Goal: Find contact information: Find contact information

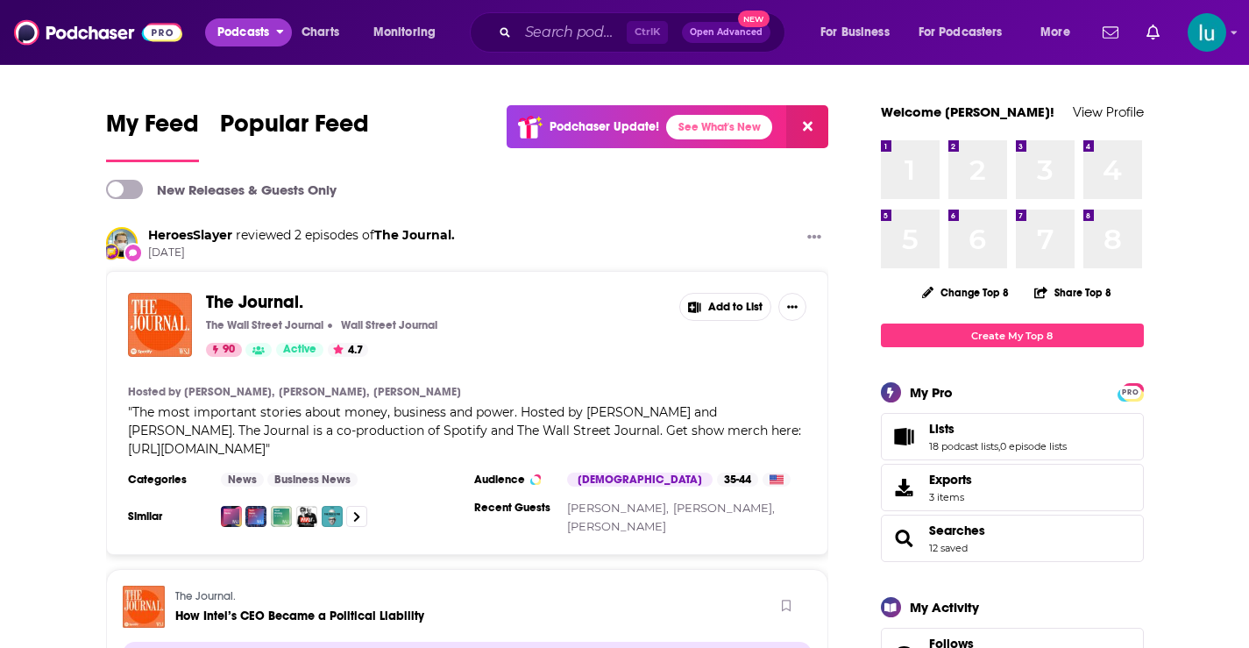
click at [238, 27] on span "Podcasts" at bounding box center [243, 32] width 52 height 25
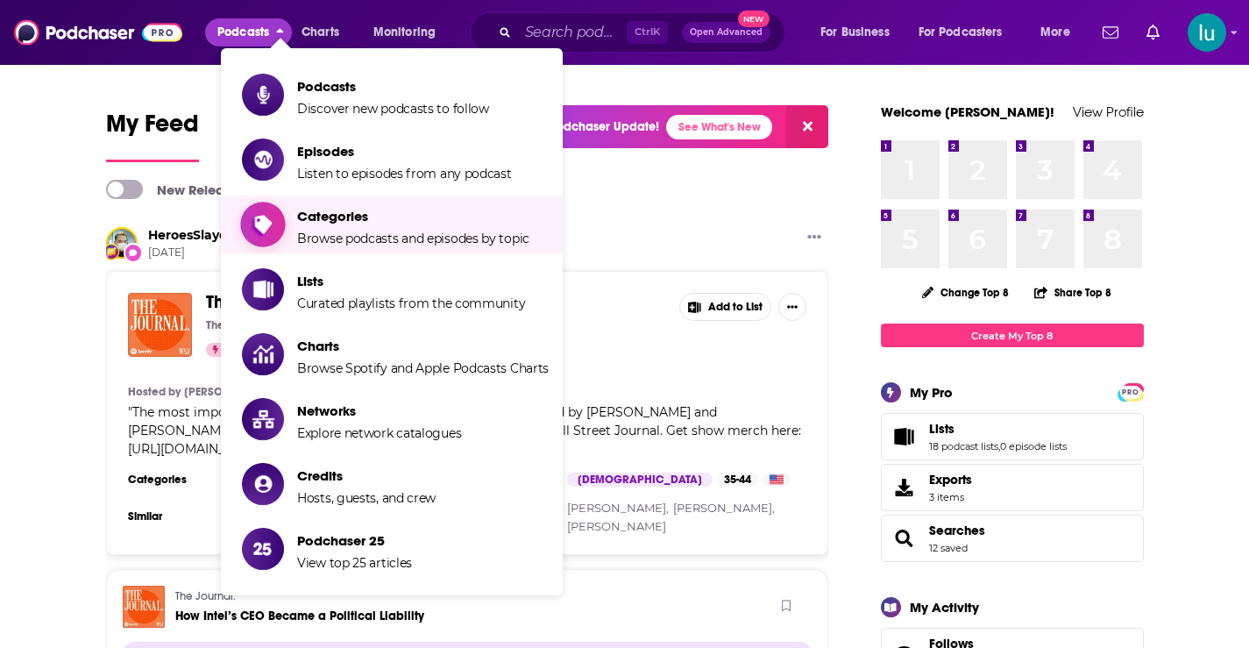
click at [298, 230] on span "Categories Browse podcasts and episodes by topic" at bounding box center [413, 224] width 232 height 44
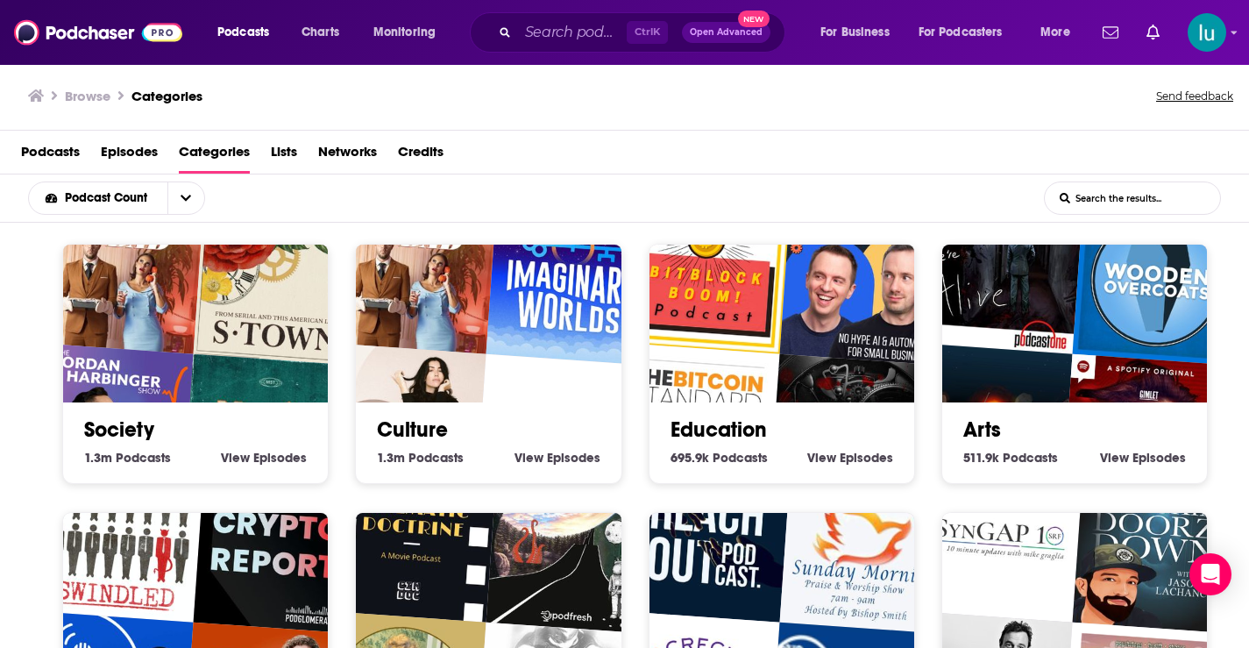
scroll to position [4, 0]
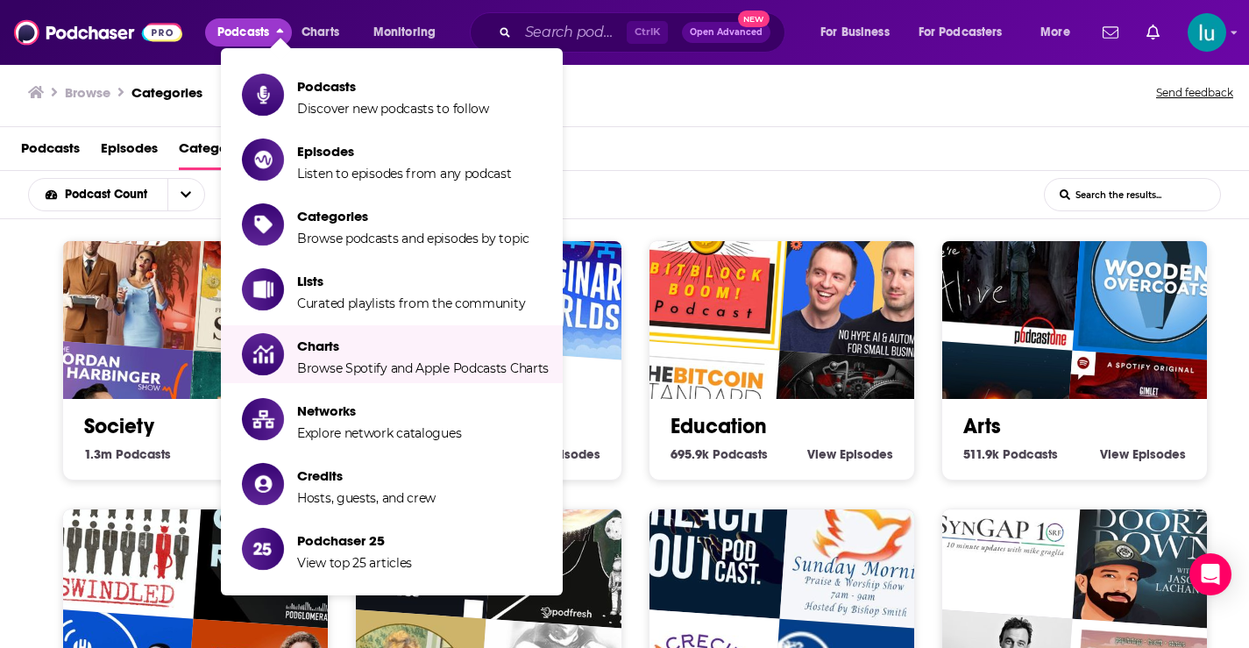
drag, startPoint x: 714, startPoint y: 184, endPoint x: 943, endPoint y: 264, distance: 242.3
click at [720, 184] on div "Podcast Count List Search Input Search the results..." at bounding box center [624, 195] width 1249 height 48
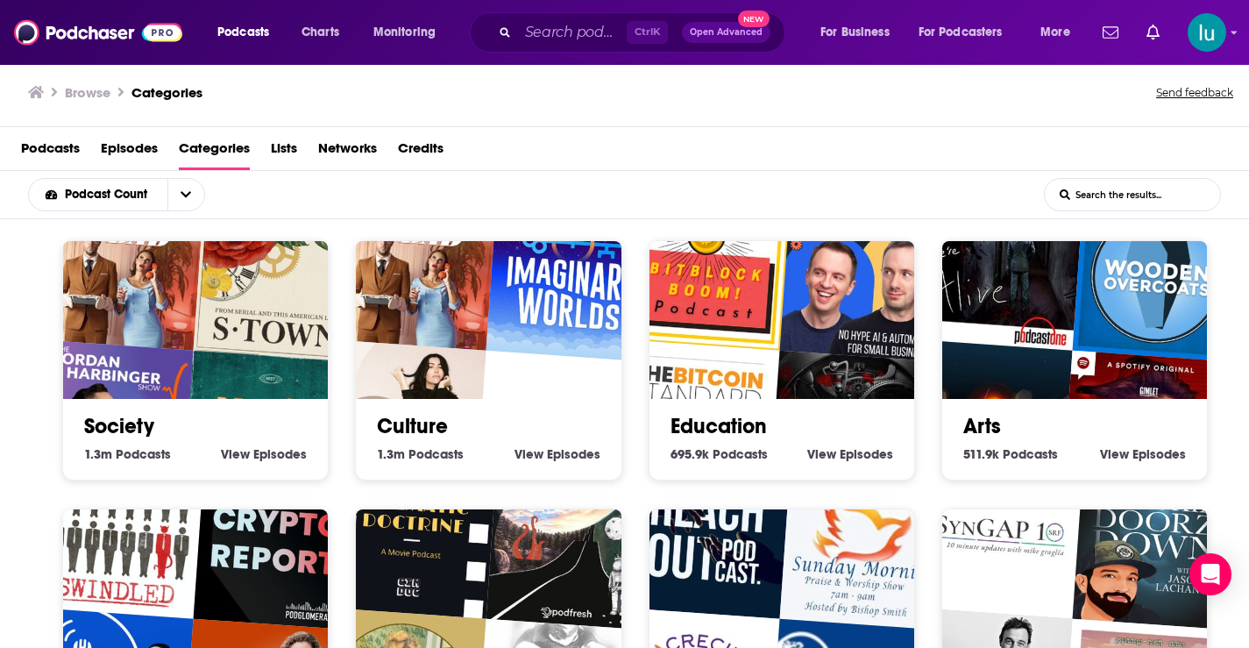
click at [78, 474] on div "Society 1.3m Society Podcasts View Society Episodes" at bounding box center [195, 360] width 266 height 240
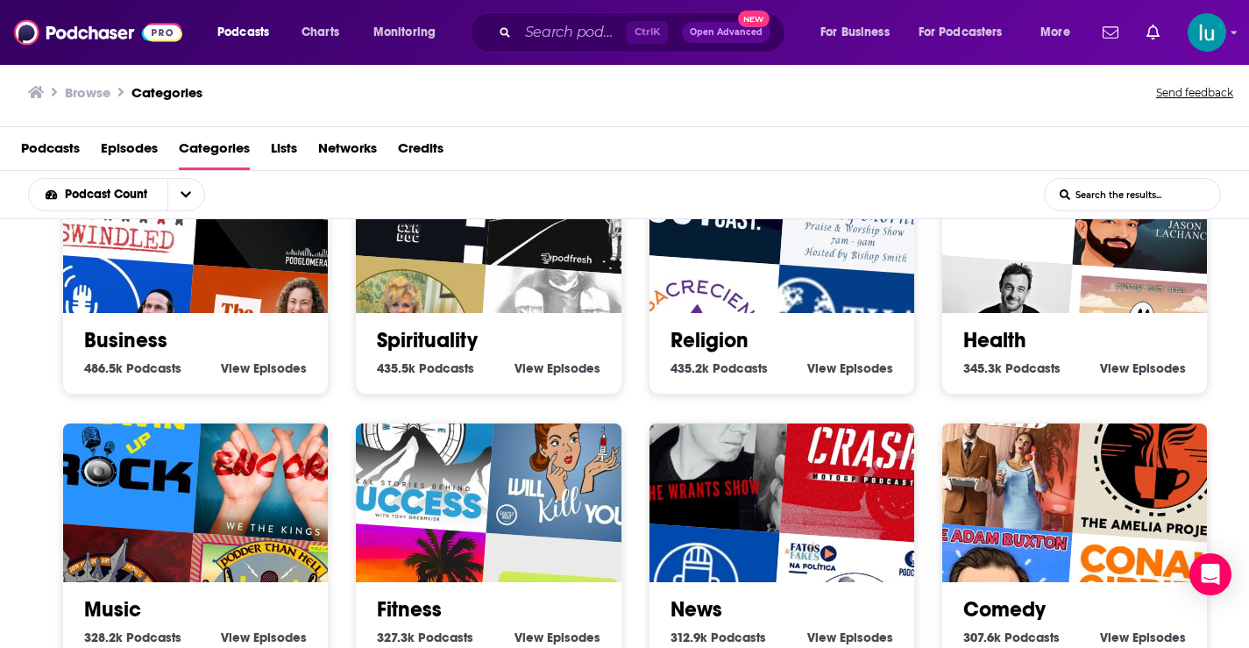
scroll to position [351, 0]
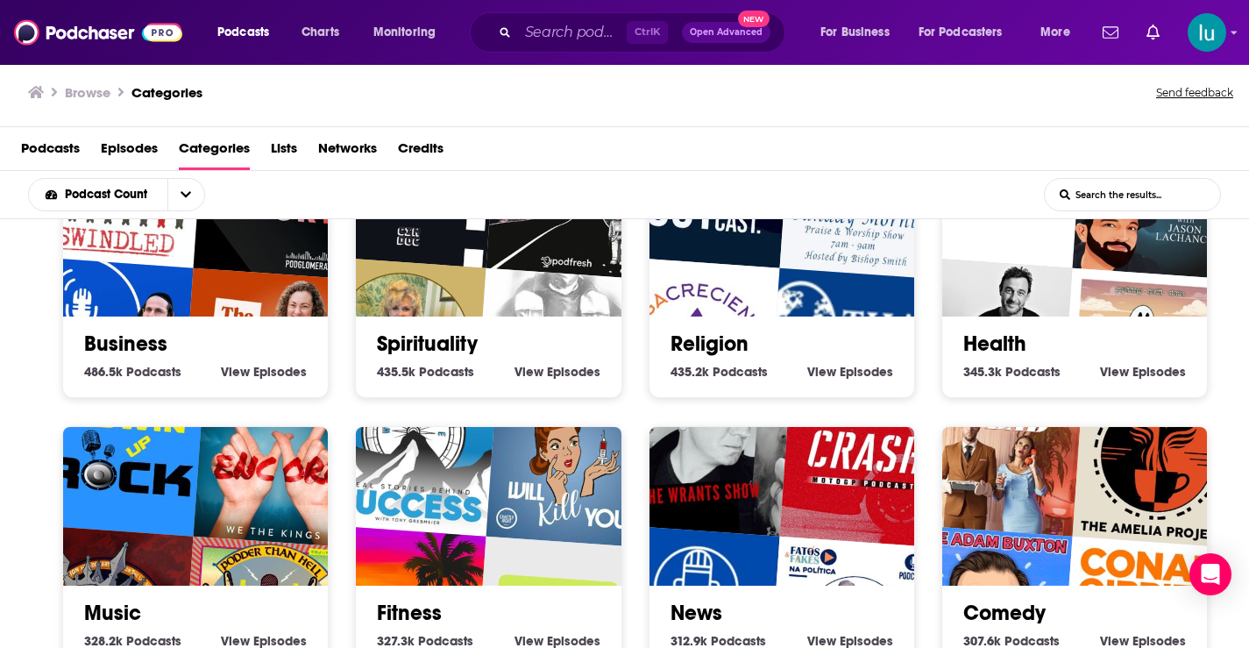
click at [1070, 258] on img "SynGAP10 weekly 10 minute updates on SYNGAP1" at bounding box center [999, 184] width 170 height 170
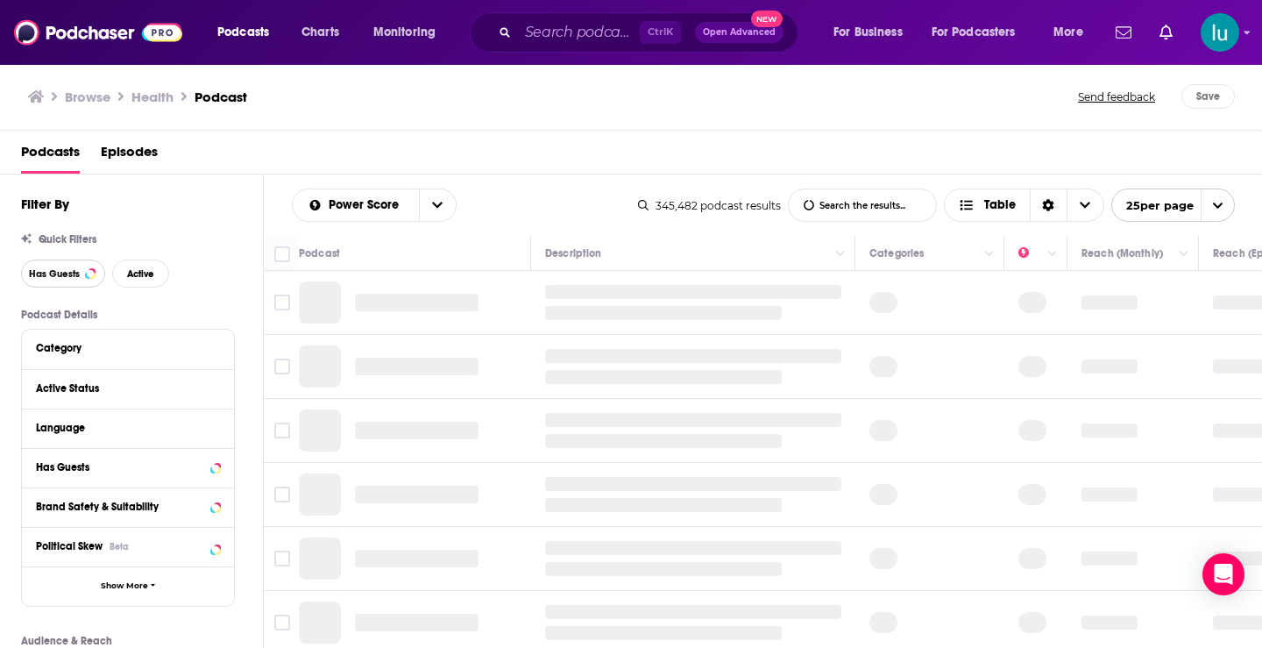
click at [66, 273] on span "Has Guests" at bounding box center [54, 274] width 51 height 10
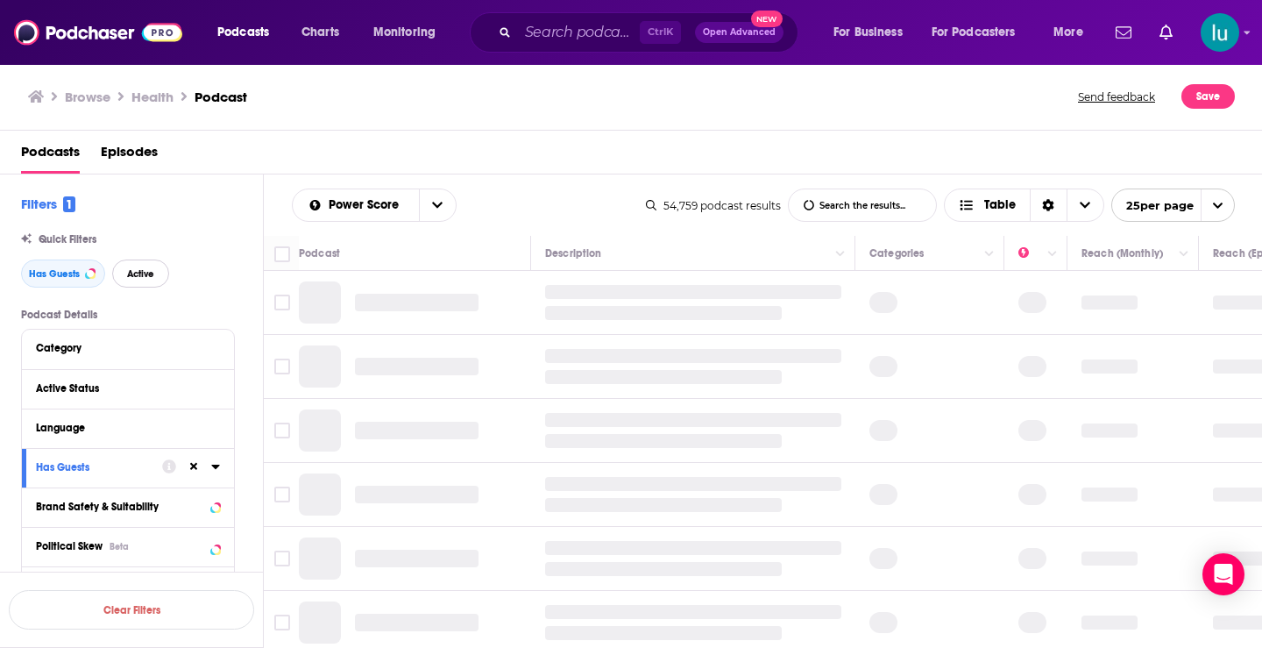
click at [131, 274] on span "Active" at bounding box center [140, 274] width 27 height 10
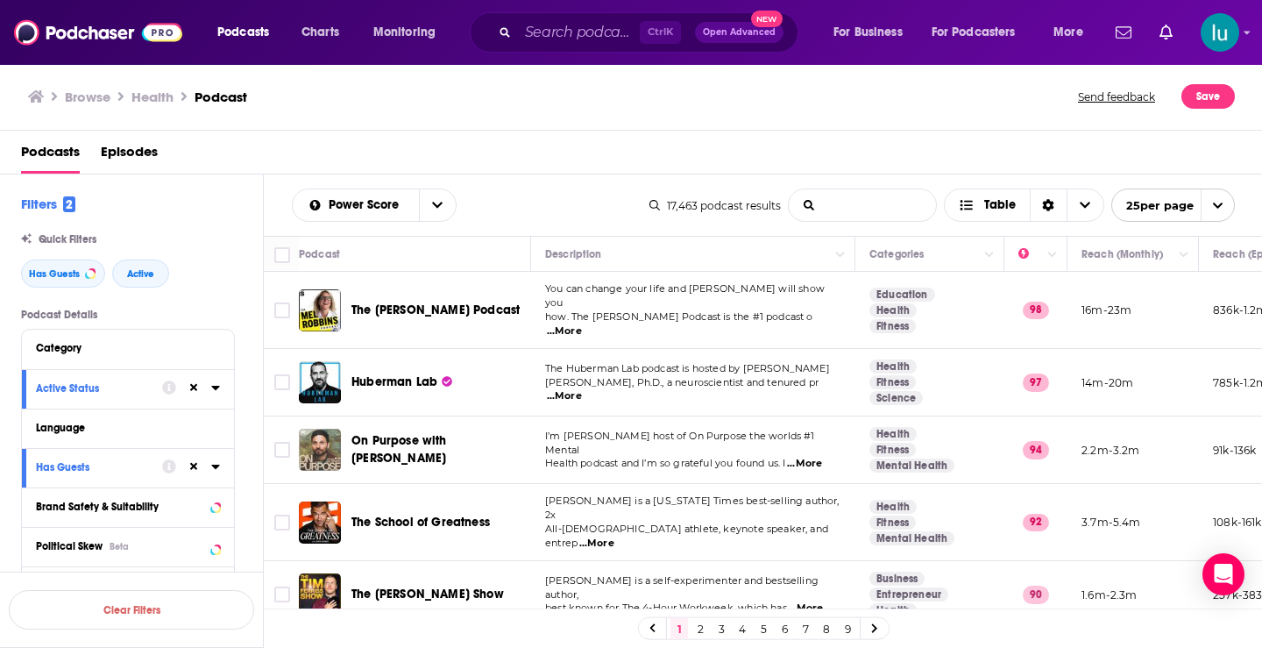
click at [829, 198] on input "List Search Input" at bounding box center [862, 205] width 147 height 32
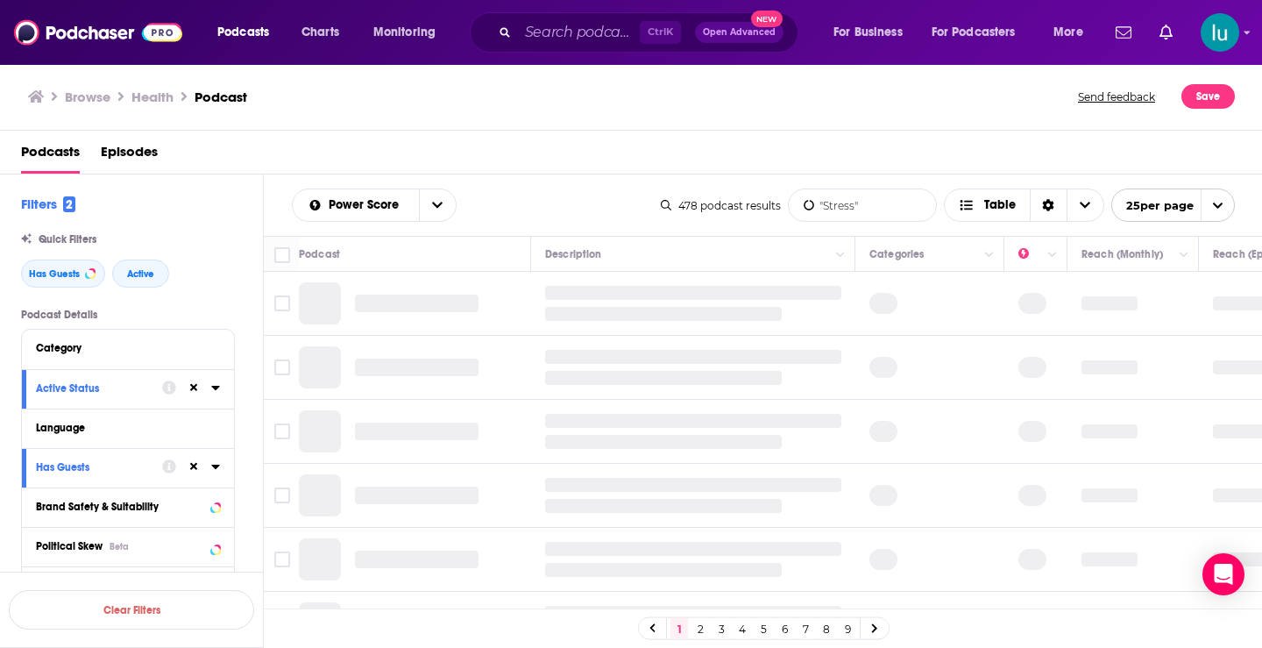
type input ""Stress""
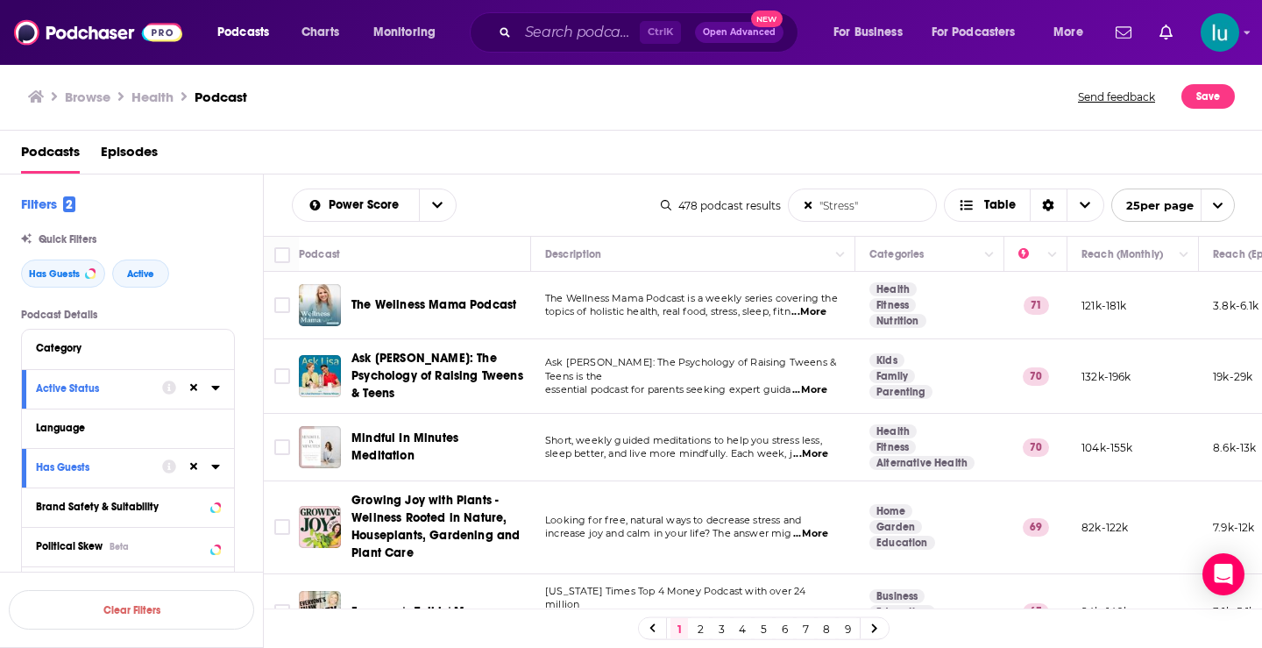
click at [823, 313] on span "...More" at bounding box center [808, 312] width 35 height 14
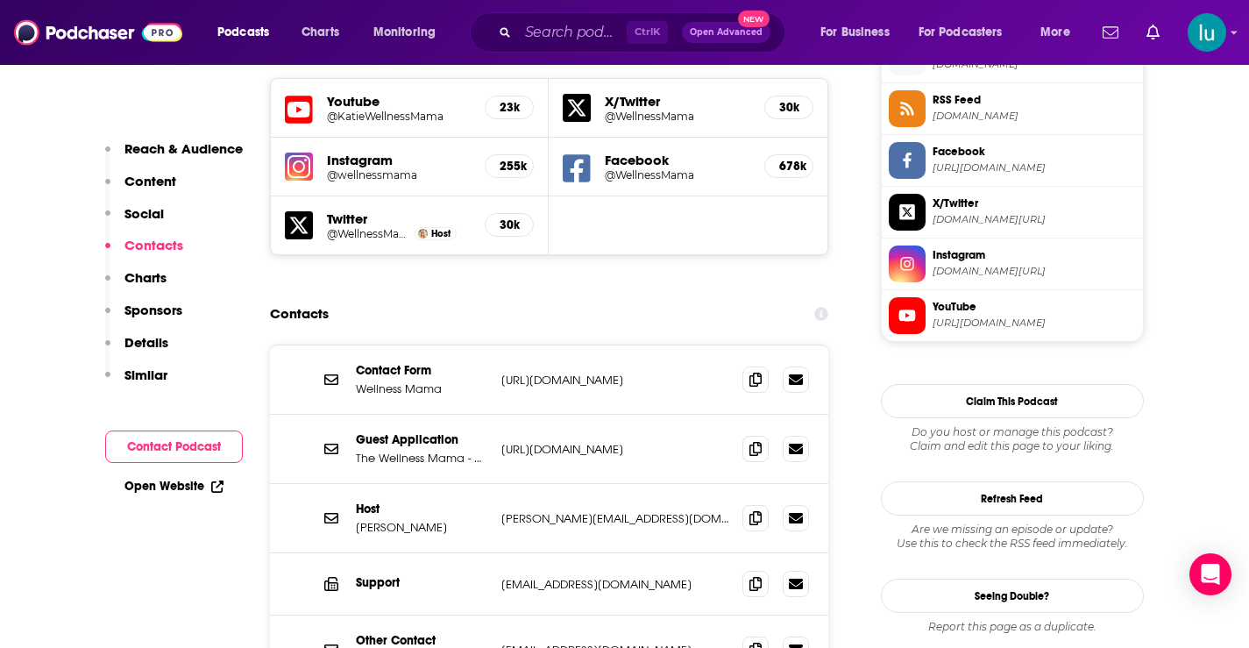
scroll to position [1631, 0]
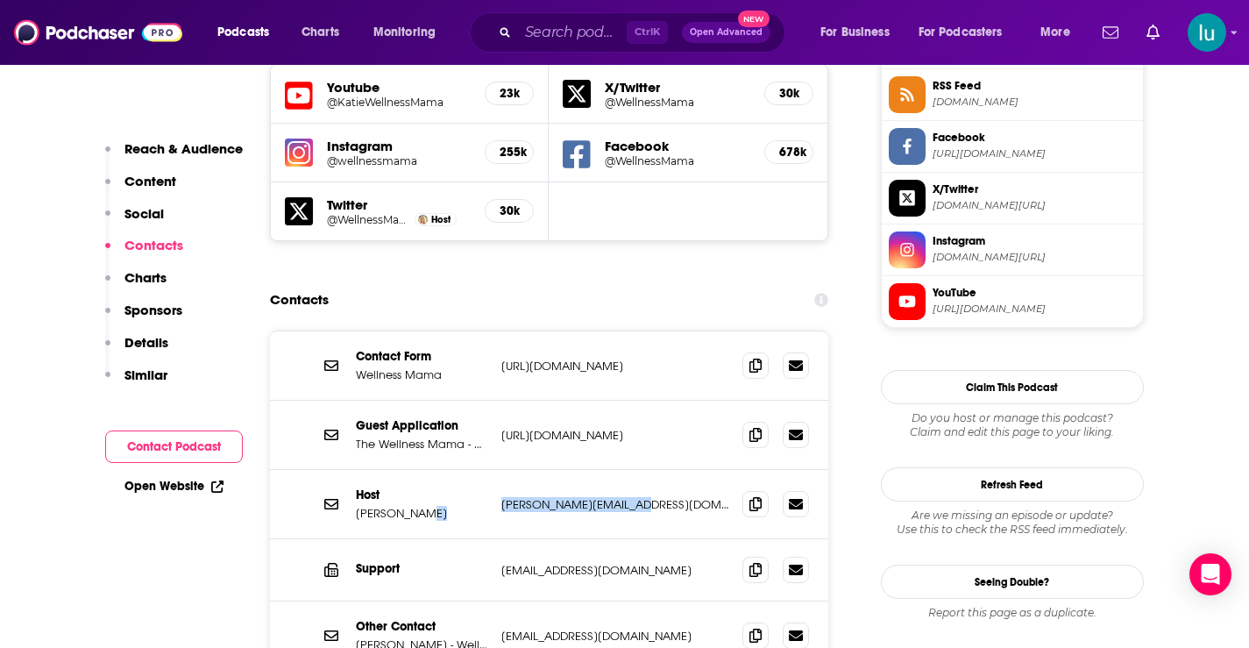
drag, startPoint x: 653, startPoint y: 399, endPoint x: 557, endPoint y: 407, distance: 96.7
click at [510, 470] on div "Host Katie Wells katie@wellnessmama.com katie@wellnessmama.com" at bounding box center [549, 504] width 559 height 69
click at [507, 497] on p "katie@wellnessmama.com" at bounding box center [615, 504] width 228 height 15
drag, startPoint x: 649, startPoint y: 393, endPoint x: 503, endPoint y: 401, distance: 145.7
click at [487, 470] on div "Host Katie Wells katie@wellnessmama.com katie@wellnessmama.com" at bounding box center [549, 504] width 559 height 69
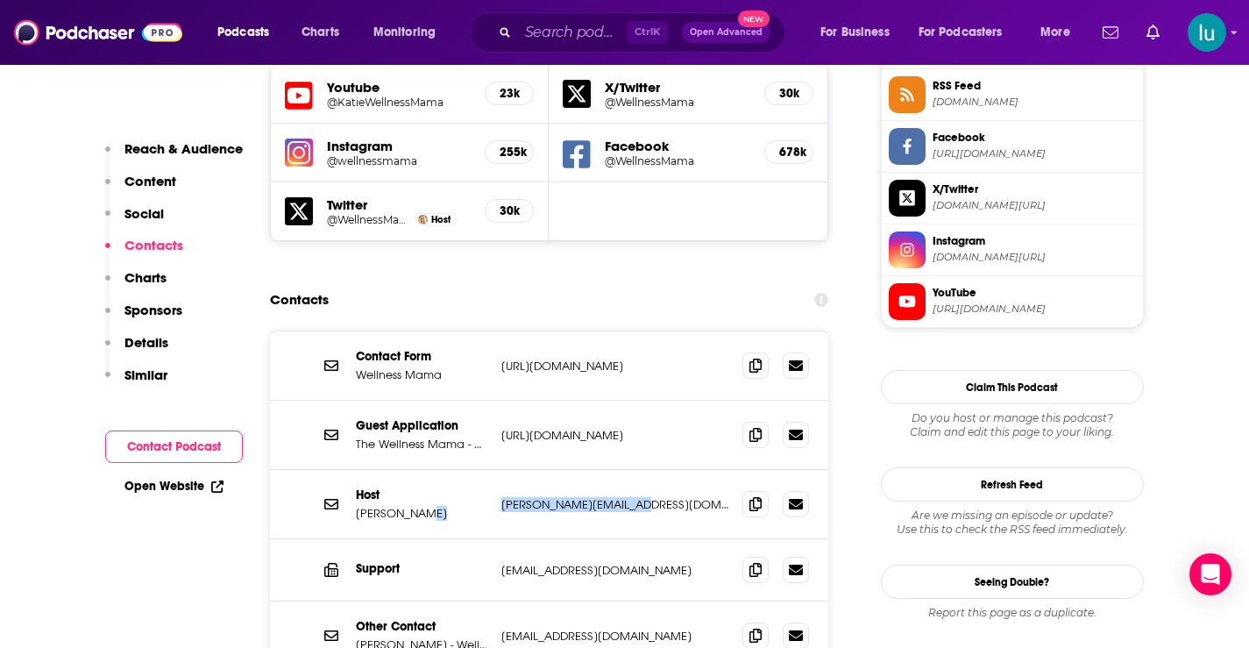
copy div "katie@wellnessmama.com"
drag, startPoint x: 343, startPoint y: 605, endPoint x: 390, endPoint y: 568, distance: 60.0
click at [343, 605] on div "Contact Form Wellness Mama https://wellnessmama.com/contact/ https://wellnessma…" at bounding box center [549, 555] width 559 height 450
drag, startPoint x: 501, startPoint y: 323, endPoint x: 722, endPoint y: 323, distance: 220.9
click at [722, 428] on p "https://wellnessmama.com/podcast-application/" at bounding box center [615, 435] width 228 height 15
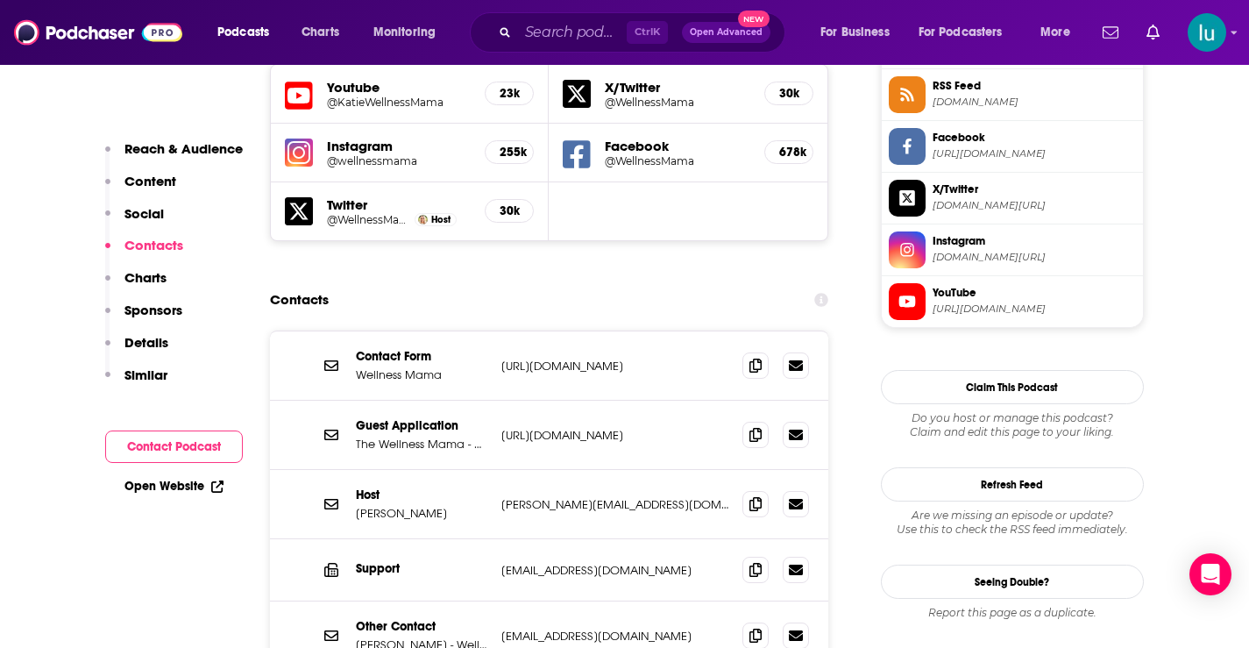
copy p "https://wellnessmama.com/podcast-app"
